Goal: Navigation & Orientation: Find specific page/section

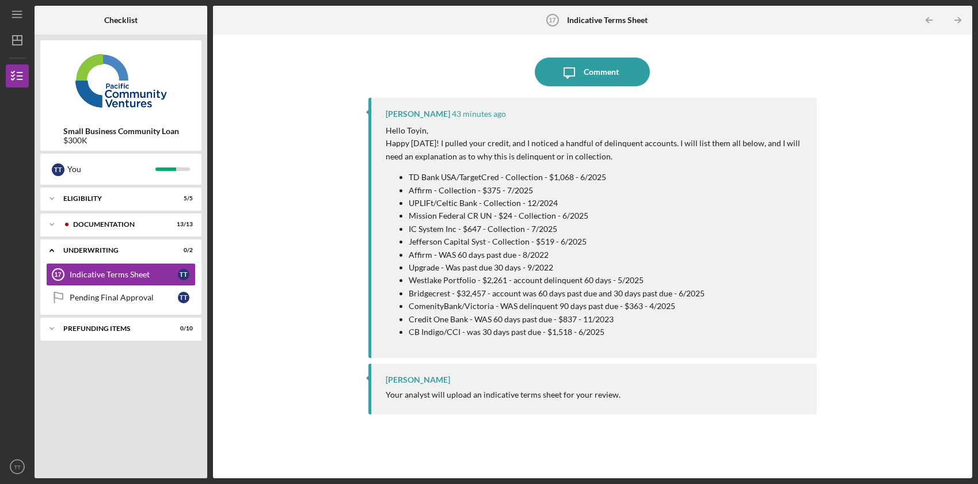
click at [525, 163] on div "Hello Toyin, Happy [DATE]! I pulled your credit, and I noticed a handful of del…" at bounding box center [596, 235] width 420 height 222
click at [953, 20] on icon "Icon/Table Pagination Arrow" at bounding box center [958, 20] width 26 height 26
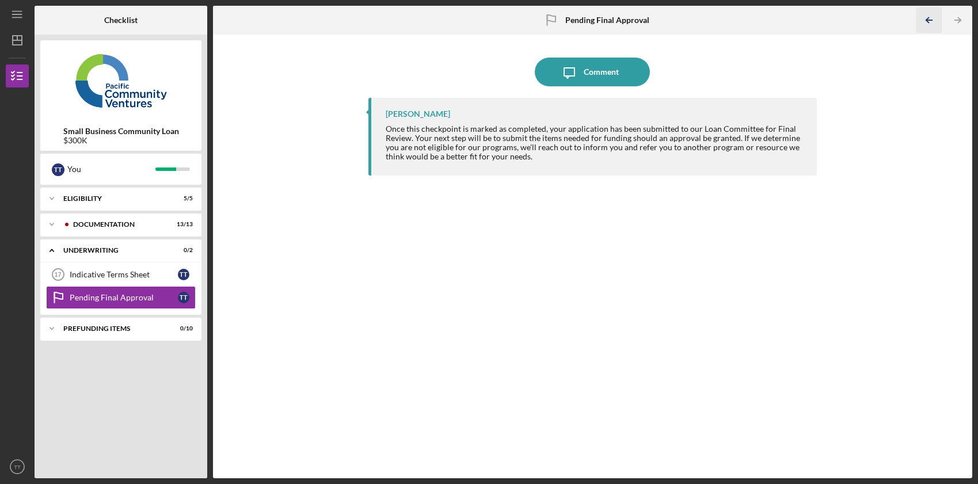
click at [931, 25] on icon "Icon/Table Pagination Arrow" at bounding box center [929, 20] width 26 height 26
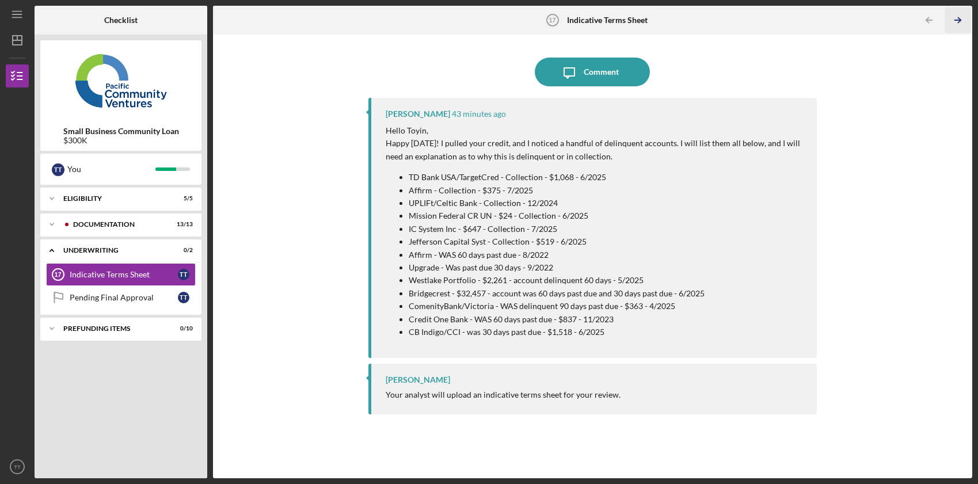
click at [964, 20] on icon "Icon/Table Pagination Arrow" at bounding box center [958, 20] width 26 height 26
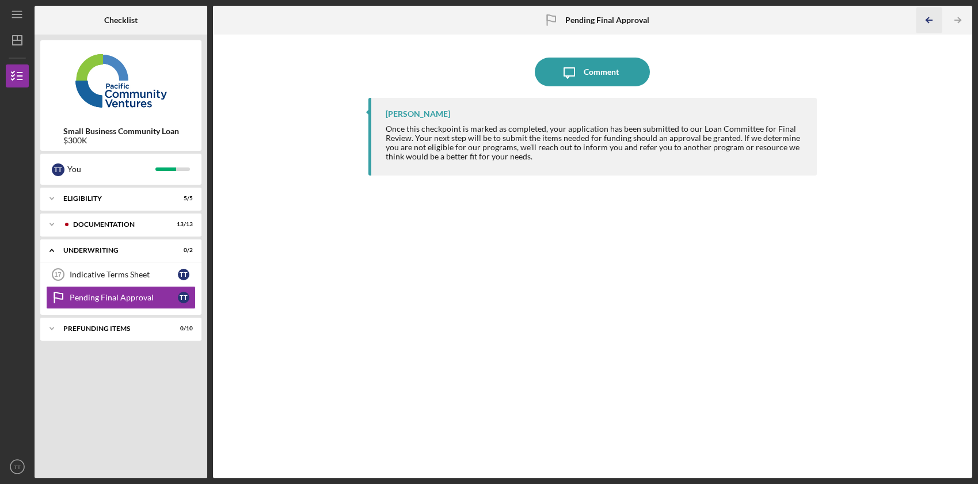
click at [929, 21] on icon "Icon/Table Pagination Arrow" at bounding box center [929, 20] width 26 height 26
